Goal: Task Accomplishment & Management: Use online tool/utility

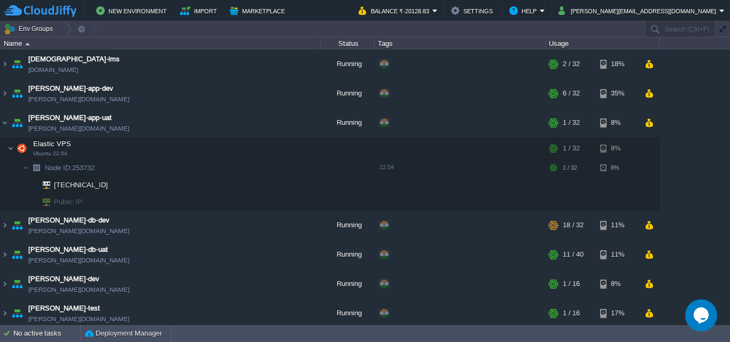
click at [727, 41] on div "Name Status Tags Usage" at bounding box center [365, 43] width 730 height 12
click at [2, 119] on img at bounding box center [5, 122] width 9 height 29
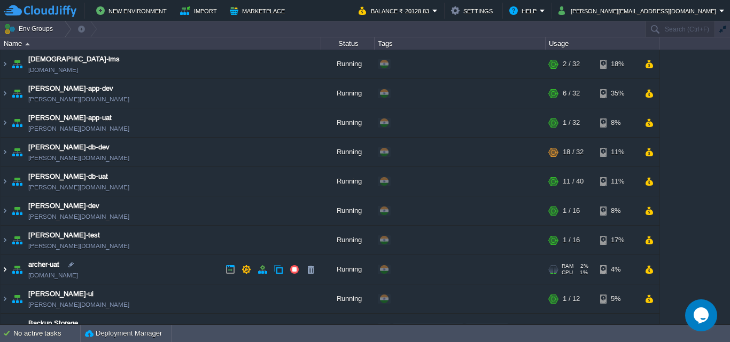
click at [5, 268] on img at bounding box center [5, 269] width 9 height 29
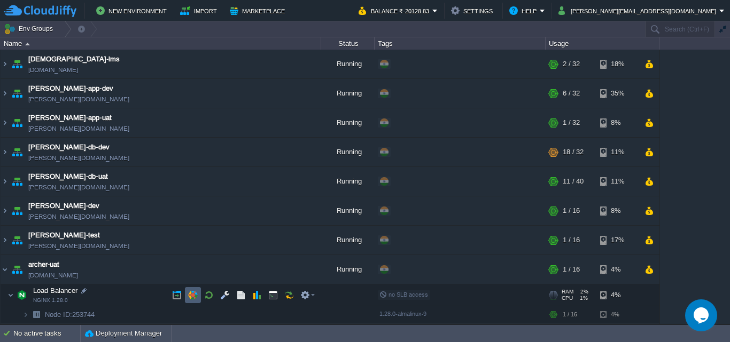
click at [191, 295] on button "button" at bounding box center [193, 296] width 10 height 10
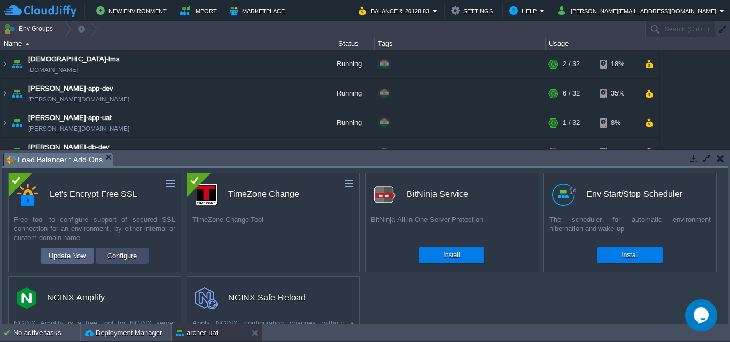
click at [124, 257] on button "Configure" at bounding box center [122, 255] width 36 height 13
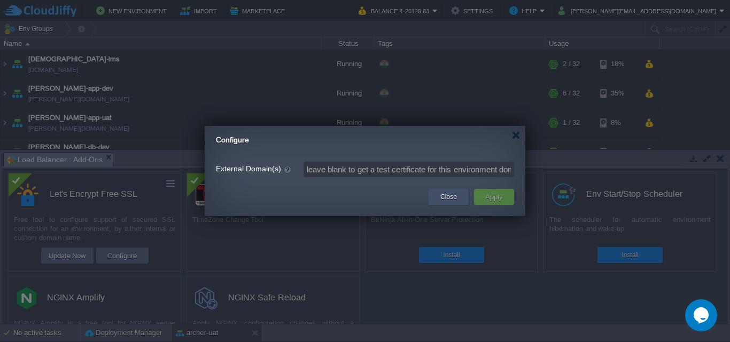
click at [451, 193] on button "Close" at bounding box center [448, 197] width 17 height 11
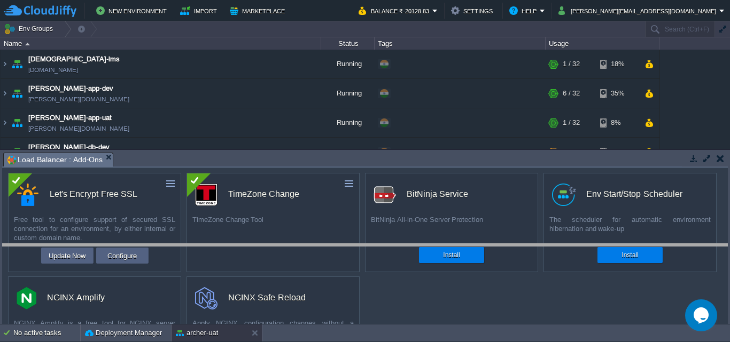
drag, startPoint x: 518, startPoint y: 158, endPoint x: 499, endPoint y: 249, distance: 93.1
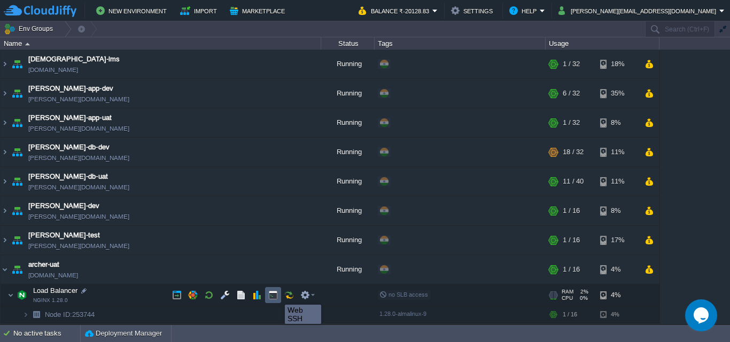
click at [277, 295] on button "button" at bounding box center [273, 296] width 10 height 10
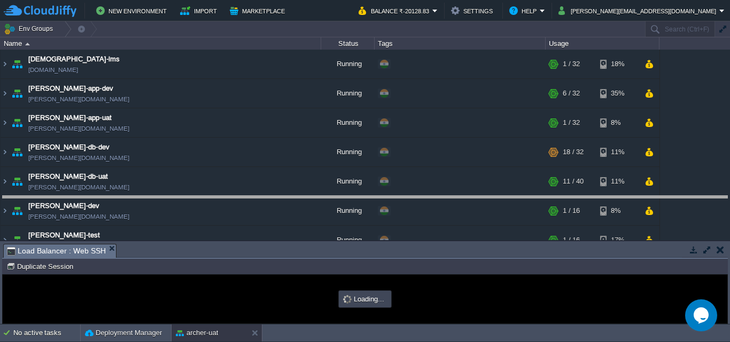
drag, startPoint x: 285, startPoint y: 252, endPoint x: 288, endPoint y: 181, distance: 71.1
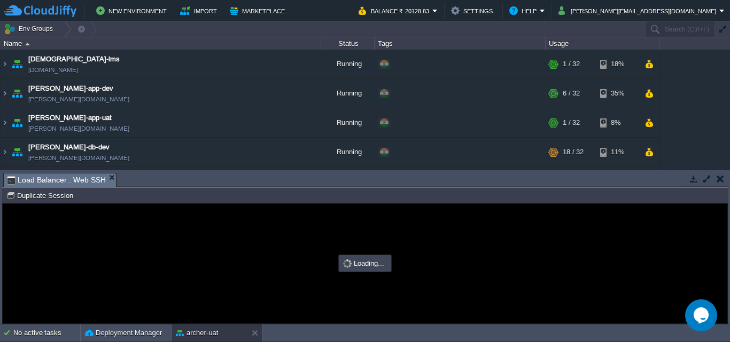
type input "#000000"
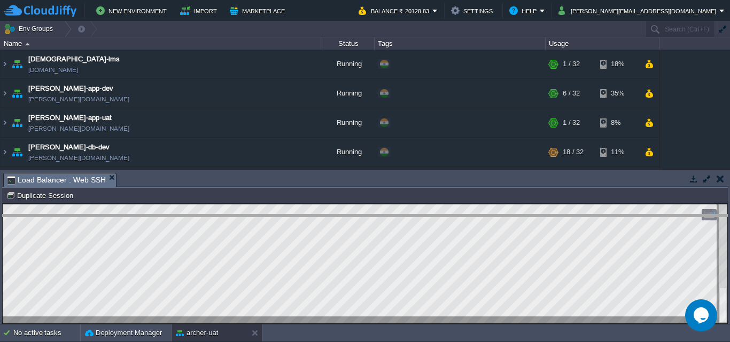
drag, startPoint x: 264, startPoint y: 182, endPoint x: 256, endPoint y: 223, distance: 42.3
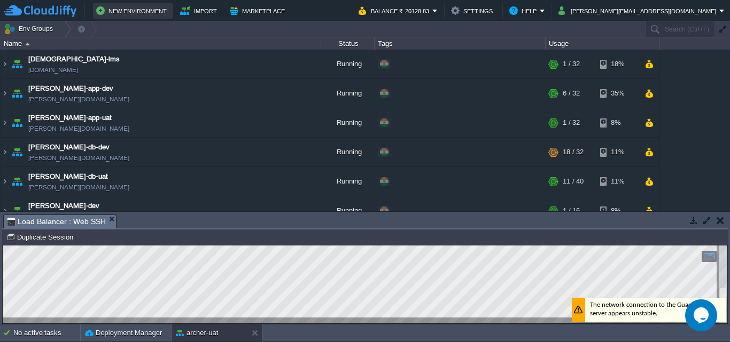
click at [121, 14] on button "New Environment" at bounding box center [133, 10] width 74 height 13
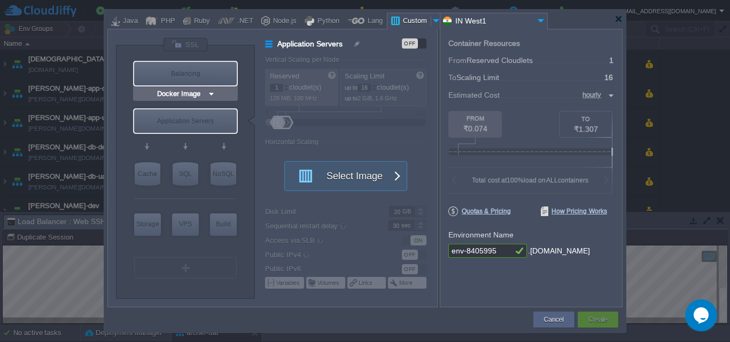
click at [193, 69] on div "Balancing" at bounding box center [185, 74] width 103 height 24
type input "Load Balancer"
type input "4"
type input "Select Image"
type input "Stateful"
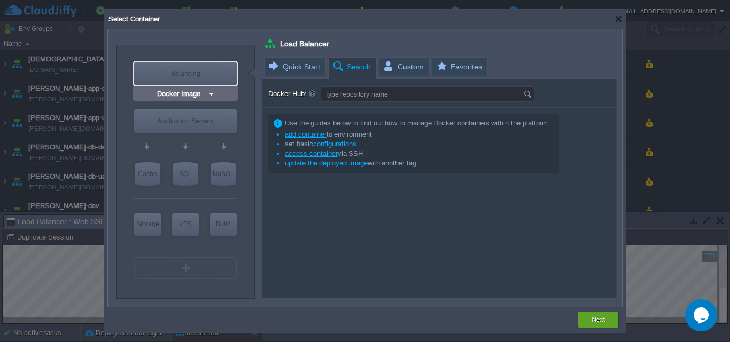
click at [213, 94] on img at bounding box center [211, 94] width 8 height 11
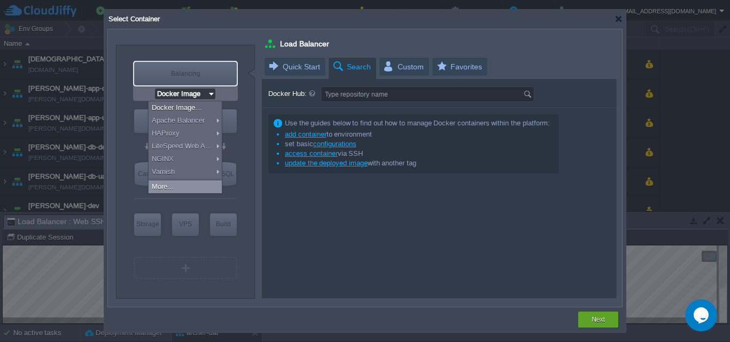
click at [181, 188] on div "More..." at bounding box center [185, 187] width 73 height 13
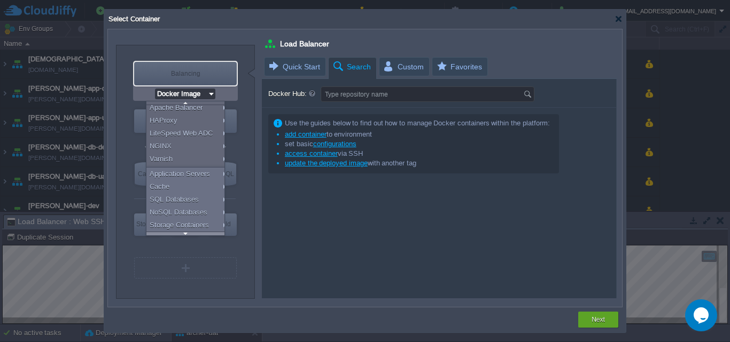
click at [183, 233] on div at bounding box center [185, 234] width 78 height 4
click at [206, 64] on div "Balancing" at bounding box center [185, 74] width 103 height 24
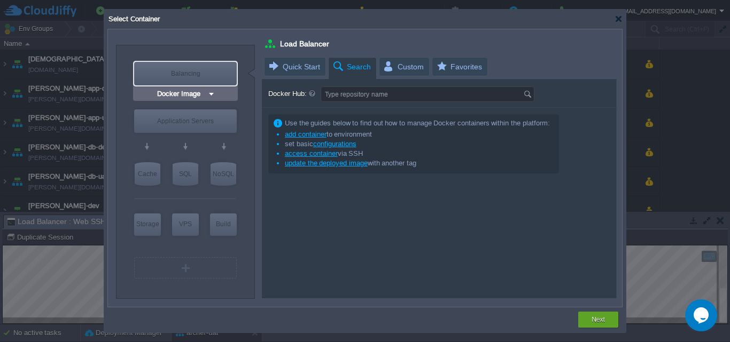
click at [210, 95] on img at bounding box center [211, 94] width 8 height 11
click at [319, 199] on div "Use the guides below to find out how to manage Docker containers within the pla…" at bounding box center [439, 203] width 354 height 191
click at [621, 20] on div at bounding box center [618, 19] width 8 height 8
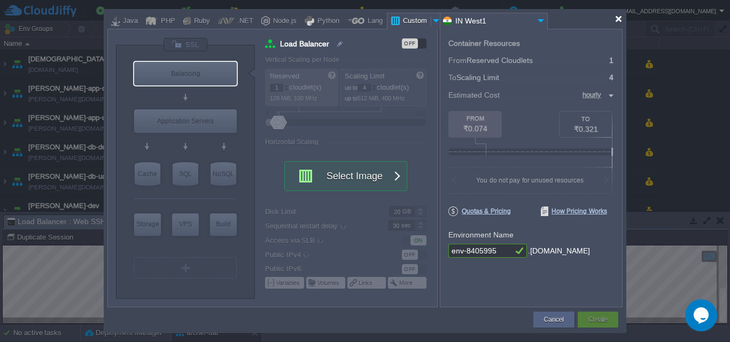
click at [616, 20] on div at bounding box center [618, 19] width 8 height 8
